Goal: Task Accomplishment & Management: Complete application form

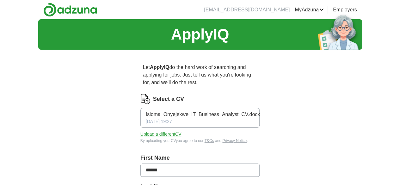
click at [260, 115] on icon "button" at bounding box center [260, 117] width 0 height 5
click at [157, 131] on button "Upload a different CV" at bounding box center [160, 134] width 41 height 7
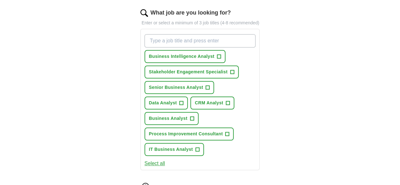
scroll to position [215, 0]
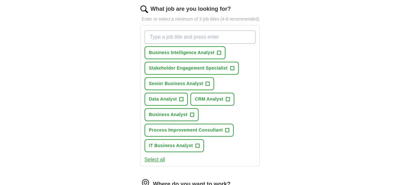
click at [165, 30] on input "What job are you looking for?" at bounding box center [199, 36] width 111 height 13
type input "p"
click at [176, 142] on span "IT Business Analyst" at bounding box center [171, 145] width 44 height 7
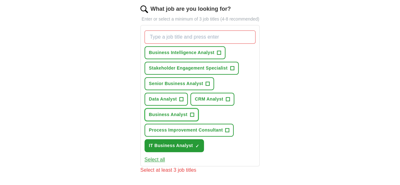
click at [198, 108] on button "Business Analyst +" at bounding box center [171, 114] width 54 height 13
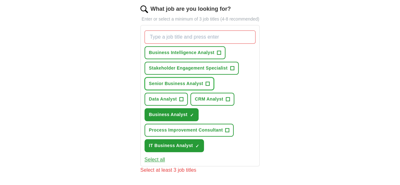
click at [186, 80] on span "Senior Business Analyst" at bounding box center [176, 83] width 54 height 7
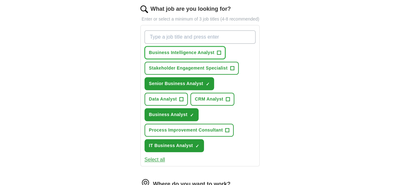
click at [192, 49] on span "Business Intelligence Analyst" at bounding box center [181, 52] width 65 height 7
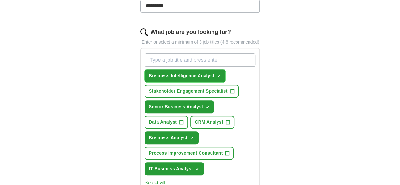
scroll to position [192, 0]
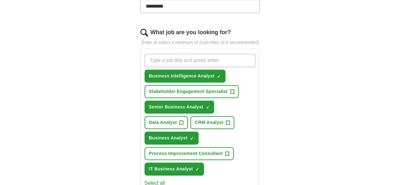
click at [190, 54] on input "What job are you looking for?" at bounding box center [199, 60] width 111 height 13
type input "project manager"
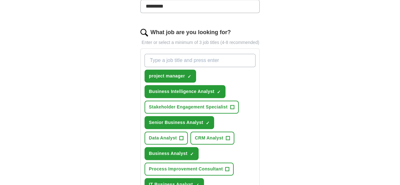
type input "M"
type input "PMO Analyst"
click at [162, 54] on input "What job are you looking for?" at bounding box center [199, 60] width 111 height 13
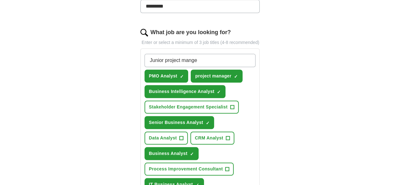
type input "Junior project manger"
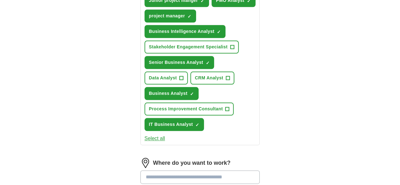
scroll to position [268, 0]
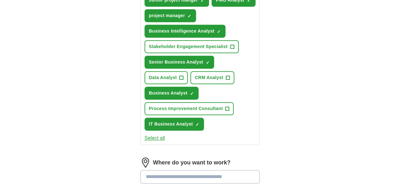
click at [144, 134] on button "Select all" at bounding box center [154, 138] width 21 height 8
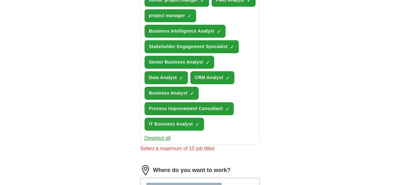
click at [144, 134] on button "Deselect all" at bounding box center [157, 138] width 26 height 8
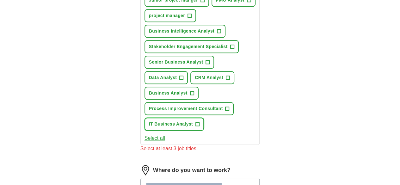
click at [195, 122] on span "+" at bounding box center [197, 124] width 4 height 5
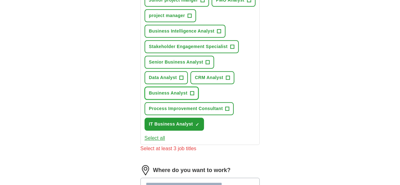
click at [187, 90] on span "Business Analyst" at bounding box center [168, 93] width 39 height 7
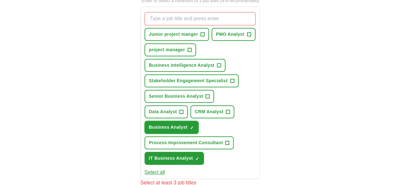
scroll to position [233, 0]
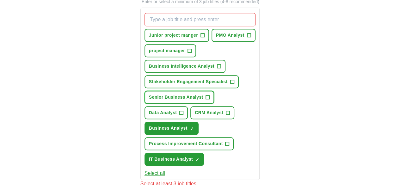
click at [188, 91] on button "Senior Business Analyst +" at bounding box center [179, 97] width 70 height 13
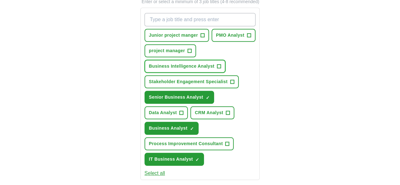
click at [208, 63] on span "Business Intelligence Analyst" at bounding box center [181, 66] width 65 height 7
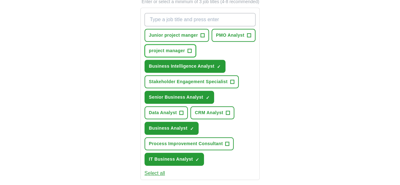
click at [170, 46] on button "project manager +" at bounding box center [170, 50] width 52 height 13
click at [164, 32] on span "Junior project manger" at bounding box center [173, 35] width 49 height 7
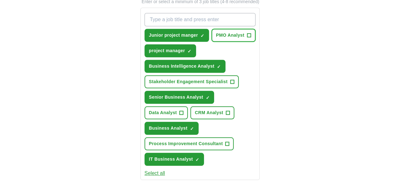
click at [216, 29] on button "PMO Analyst +" at bounding box center [233, 35] width 44 height 13
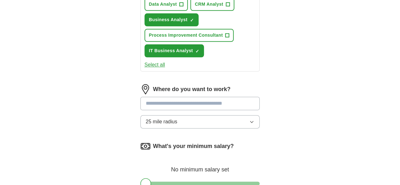
scroll to position [341, 0]
click at [200, 96] on input at bounding box center [199, 102] width 119 height 13
click at [260, 84] on div "Where do you want to work? 25 mile radius" at bounding box center [199, 108] width 119 height 49
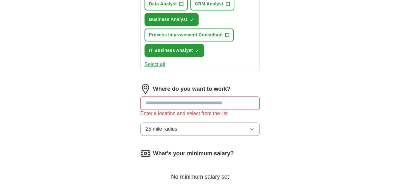
click at [209, 96] on input at bounding box center [199, 102] width 119 height 13
type input "*"
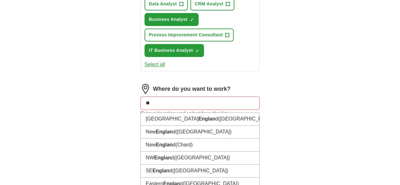
type input "*"
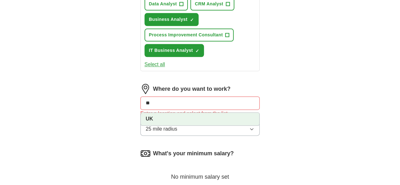
click at [189, 113] on li "UK" at bounding box center [200, 119] width 119 height 13
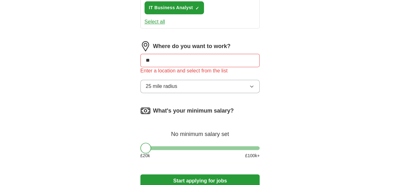
scroll to position [385, 0]
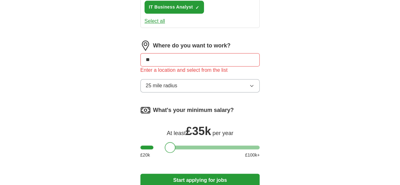
drag, startPoint x: 142, startPoint y: 108, endPoint x: 159, endPoint y: 107, distance: 17.1
click at [159, 145] on div at bounding box center [199, 147] width 119 height 4
click at [171, 174] on button "Start applying for jobs" at bounding box center [199, 180] width 119 height 13
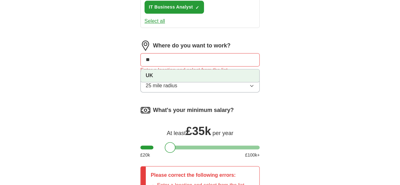
click at [179, 53] on input "**" at bounding box center [199, 59] width 119 height 13
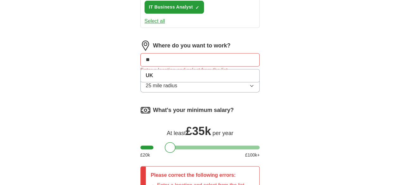
type input "*"
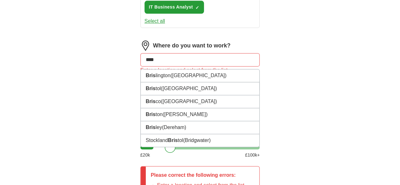
type input "*****"
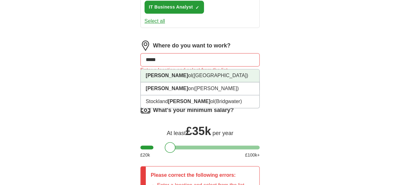
click at [143, 69] on li "[PERSON_NAME] ([GEOGRAPHIC_DATA])" at bounding box center [200, 75] width 119 height 13
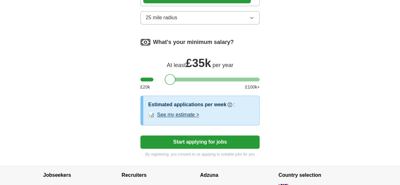
scroll to position [453, 0]
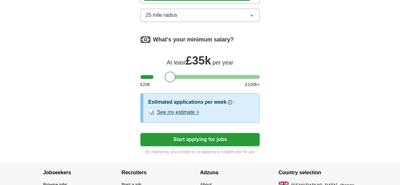
click at [174, 108] on button "See my estimate >" at bounding box center [178, 112] width 42 height 8
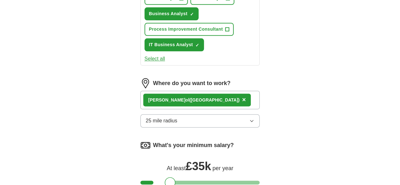
scroll to position [346, 0]
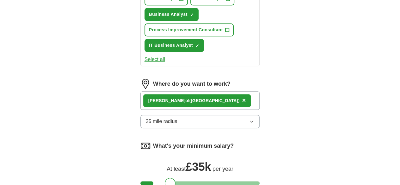
click at [229, 115] on button "25 mile radius" at bounding box center [199, 121] width 119 height 13
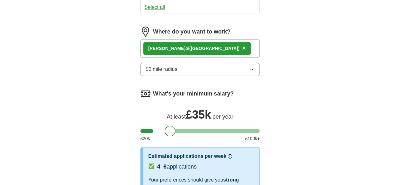
scroll to position [399, 0]
click at [195, 62] on button "50 mile radius" at bounding box center [199, 68] width 119 height 13
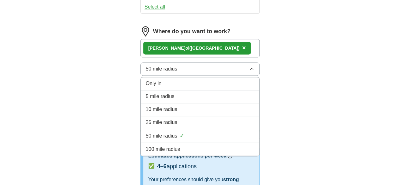
click at [172, 145] on div "100 mile radius" at bounding box center [200, 149] width 109 height 8
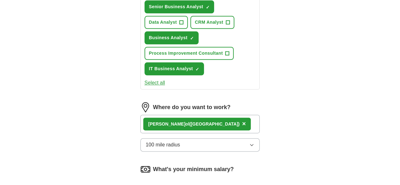
scroll to position [323, 0]
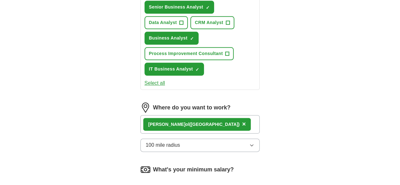
click at [221, 115] on div "[PERSON_NAME] ([GEOGRAPHIC_DATA]) ×" at bounding box center [199, 124] width 119 height 18
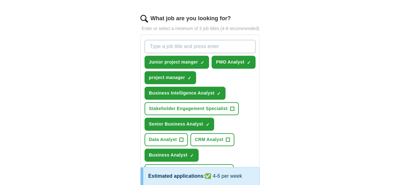
scroll to position [202, 0]
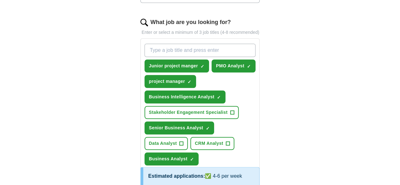
click at [148, 44] on input "What job are you looking for?" at bounding box center [199, 50] width 111 height 13
paste input "Business Change Analyst"
type input "Business Change Analyst"
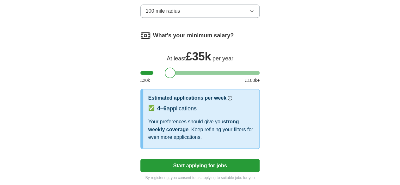
scroll to position [479, 0]
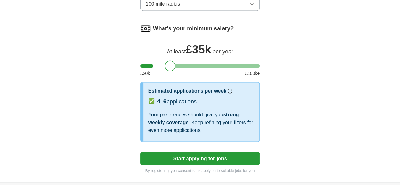
click at [208, 152] on button "Start applying for jobs" at bounding box center [199, 158] width 119 height 13
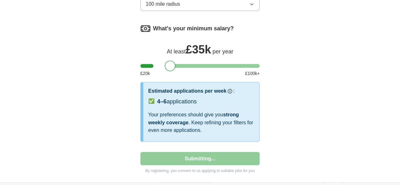
select select "**"
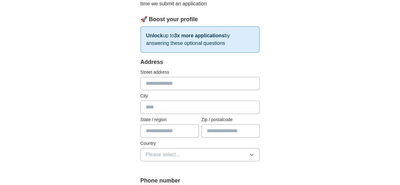
scroll to position [92, 0]
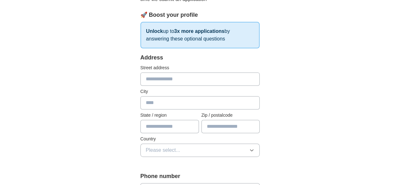
click at [160, 79] on input "text" at bounding box center [199, 78] width 119 height 13
type input "**********"
type input "*******"
type input "**********"
type input "*******"
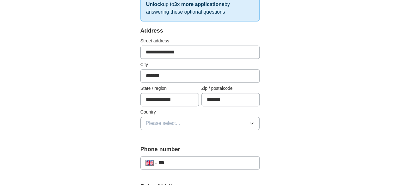
scroll to position [127, 0]
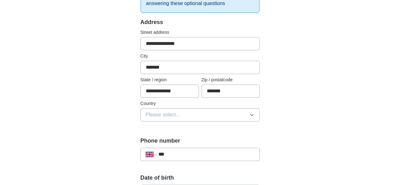
click at [173, 114] on button "Please select..." at bounding box center [199, 114] width 119 height 13
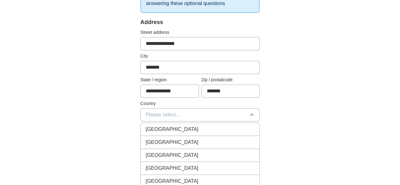
click at [168, 126] on div "[GEOGRAPHIC_DATA]" at bounding box center [200, 129] width 109 height 8
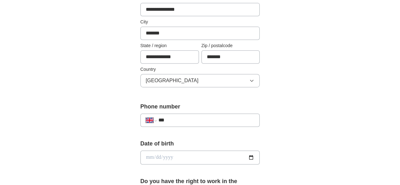
scroll to position [164, 0]
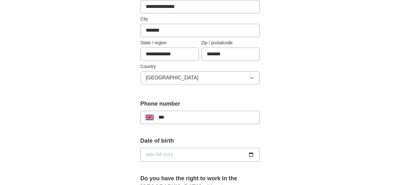
click at [167, 117] on input "***" at bounding box center [206, 117] width 96 height 8
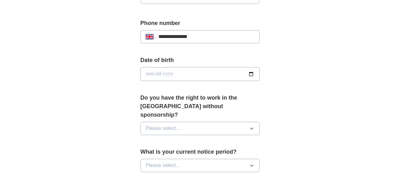
scroll to position [245, 0]
type input "**********"
click at [165, 121] on button "Please select..." at bounding box center [199, 127] width 119 height 13
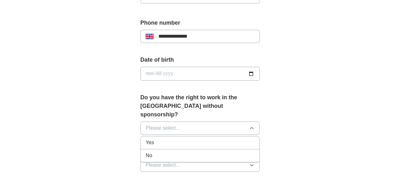
click at [164, 139] on div "Yes" at bounding box center [200, 143] width 109 height 8
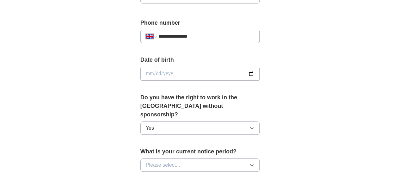
click at [167, 158] on button "Please select..." at bounding box center [199, 164] width 119 height 13
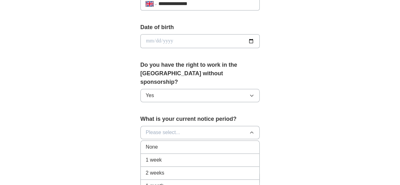
scroll to position [279, 0]
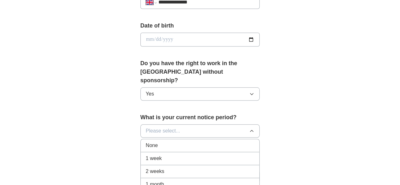
click at [150, 168] on div "2 weeks" at bounding box center [200, 172] width 109 height 8
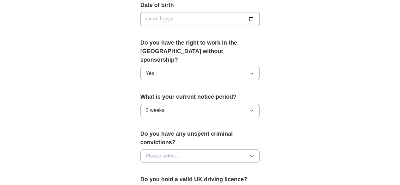
scroll to position [300, 0]
click at [162, 152] on span "Please select..." at bounding box center [163, 156] width 34 height 8
click at [154, 179] on div "No" at bounding box center [200, 183] width 109 height 8
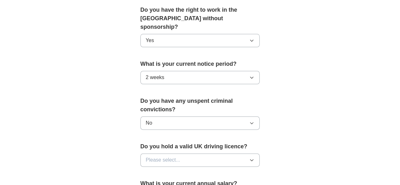
scroll to position [333, 0]
click at [159, 156] on span "Please select..." at bounding box center [163, 160] width 34 height 8
click at [159, 170] on div "Yes" at bounding box center [200, 174] width 109 height 8
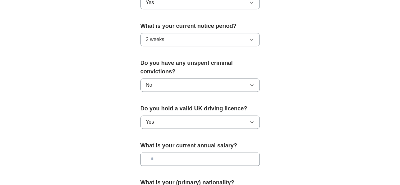
scroll to position [372, 0]
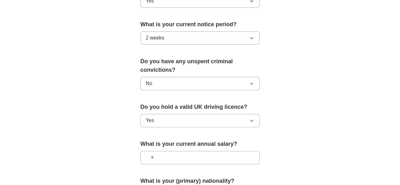
click at [155, 151] on input "text" at bounding box center [199, 157] width 119 height 13
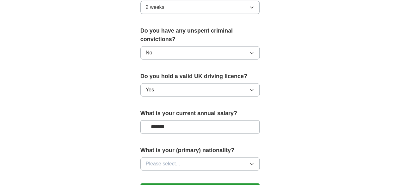
scroll to position [409, 0]
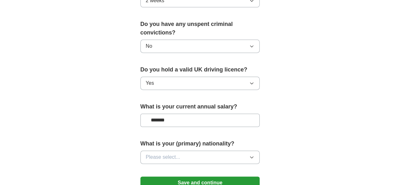
type input "*******"
click at [161, 153] on span "Please select..." at bounding box center [163, 157] width 34 height 8
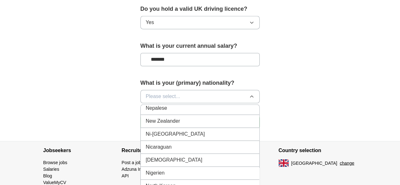
scroll to position [1625, 0]
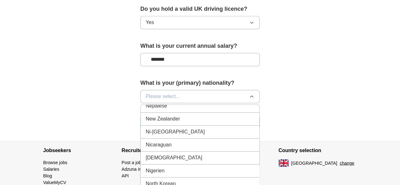
click at [151, 154] on div "[DEMOGRAPHIC_DATA]" at bounding box center [200, 158] width 109 height 8
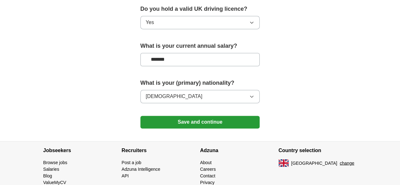
click at [175, 116] on button "Save and continue" at bounding box center [199, 122] width 119 height 13
